Goal: Obtain resource: Download file/media

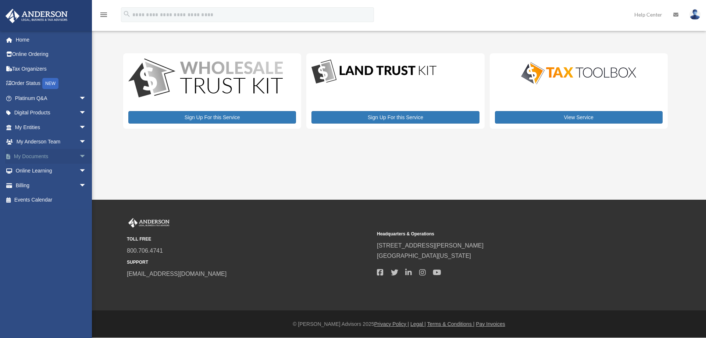
click at [79, 154] on span "arrow_drop_down" at bounding box center [86, 156] width 15 height 15
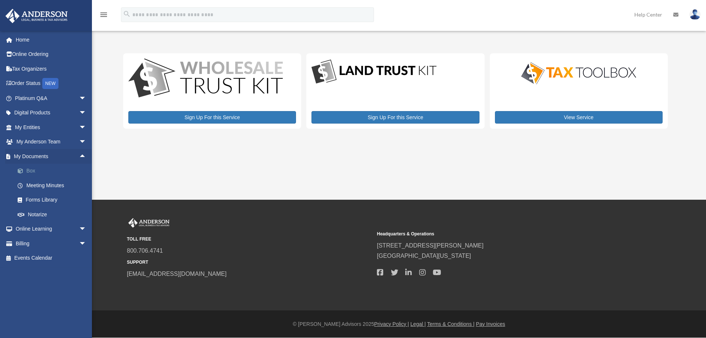
click at [33, 171] on link "Box" at bounding box center [53, 171] width 87 height 15
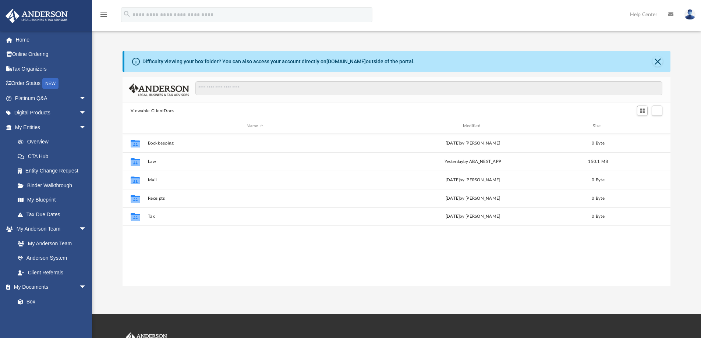
scroll to position [162, 542]
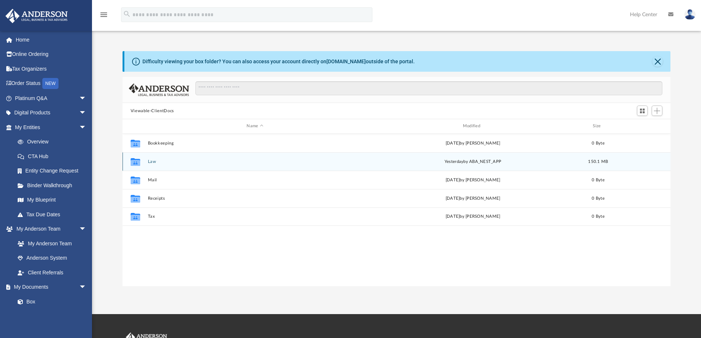
click at [155, 160] on button "Law" at bounding box center [255, 161] width 214 height 5
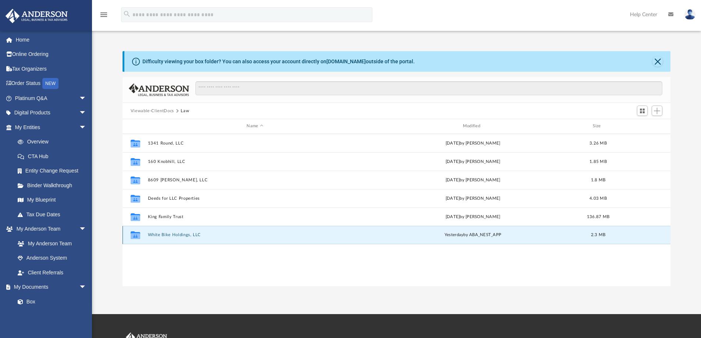
click at [219, 234] on button "White Bike Holdings, LLC" at bounding box center [255, 235] width 214 height 5
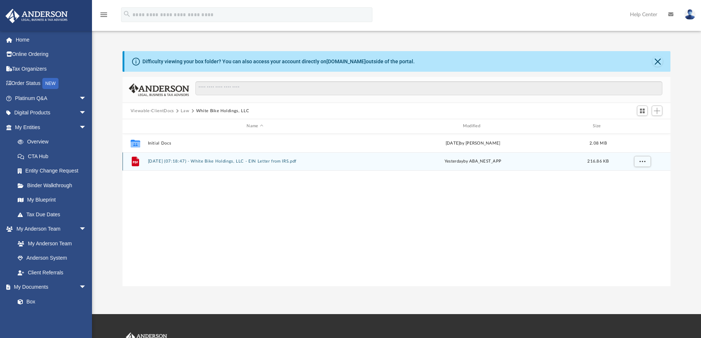
click at [310, 161] on button "[DATE] (07:18:47) - White Bike Holdings, LLC - EIN Letter from IRS.pdf" at bounding box center [255, 161] width 214 height 5
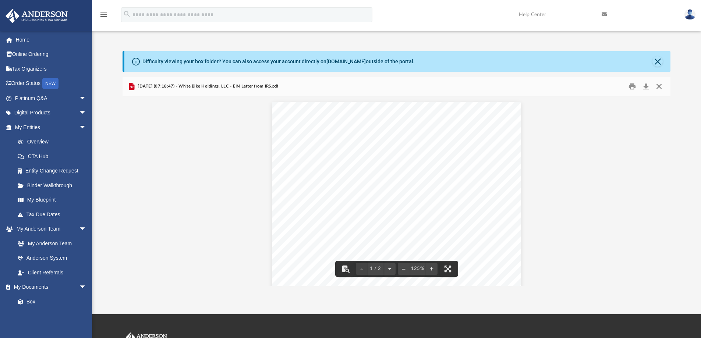
click at [657, 85] on button "Close" at bounding box center [658, 86] width 13 height 11
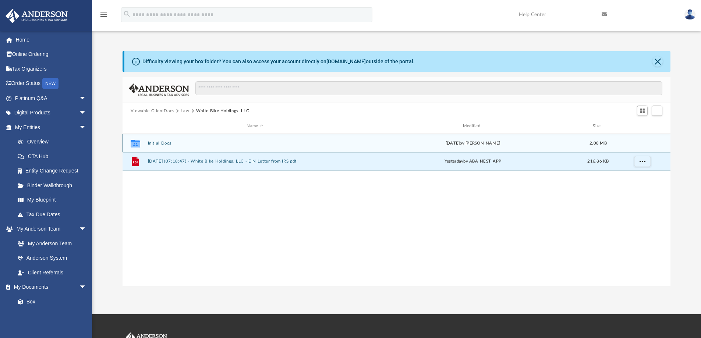
click at [167, 142] on button "Initial Docs" at bounding box center [255, 143] width 214 height 5
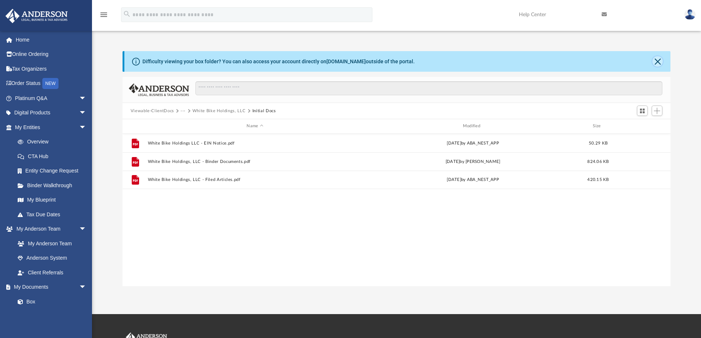
click at [654, 61] on button "Close" at bounding box center [657, 61] width 10 height 10
